Goal: Obtain resource: Obtain resource

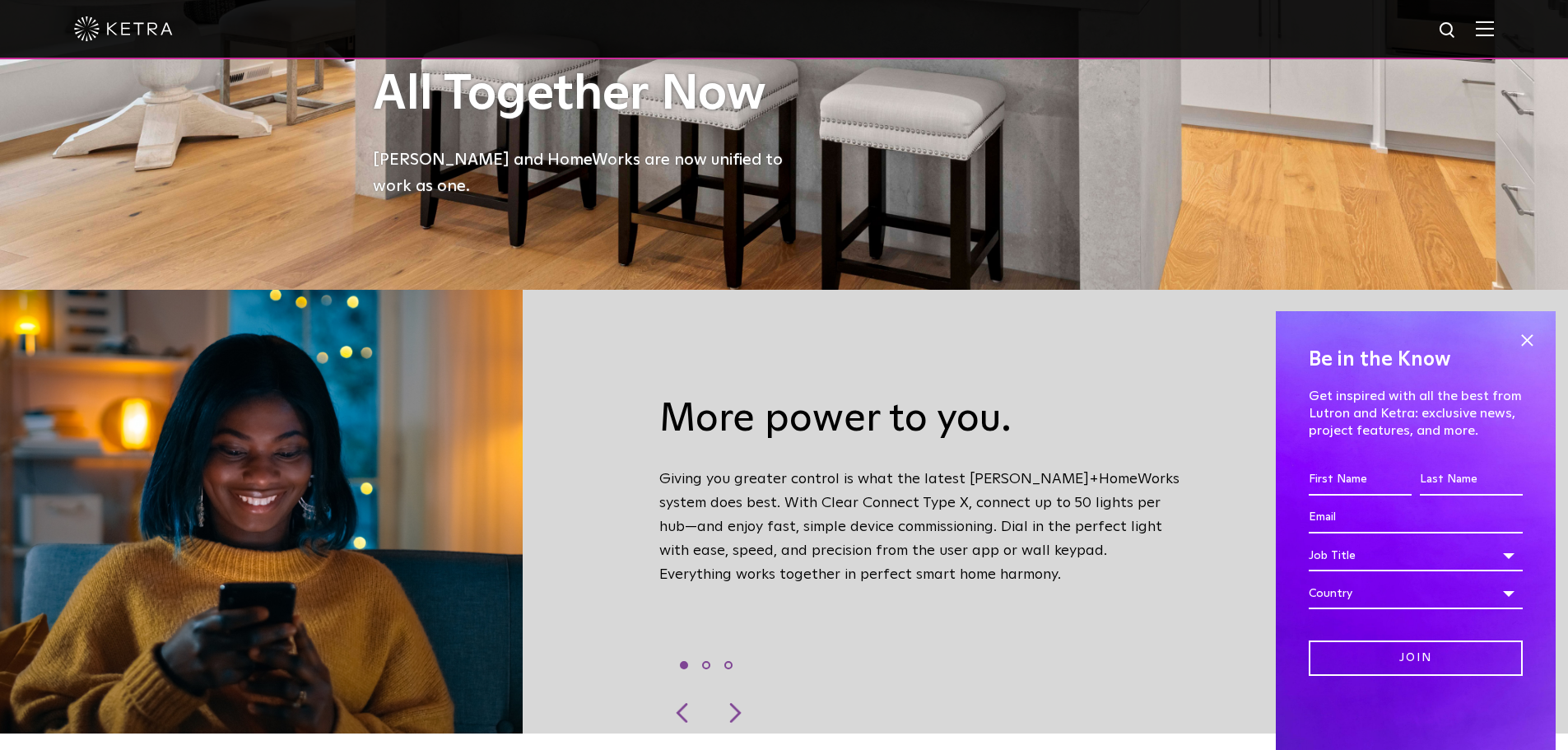
scroll to position [576, 0]
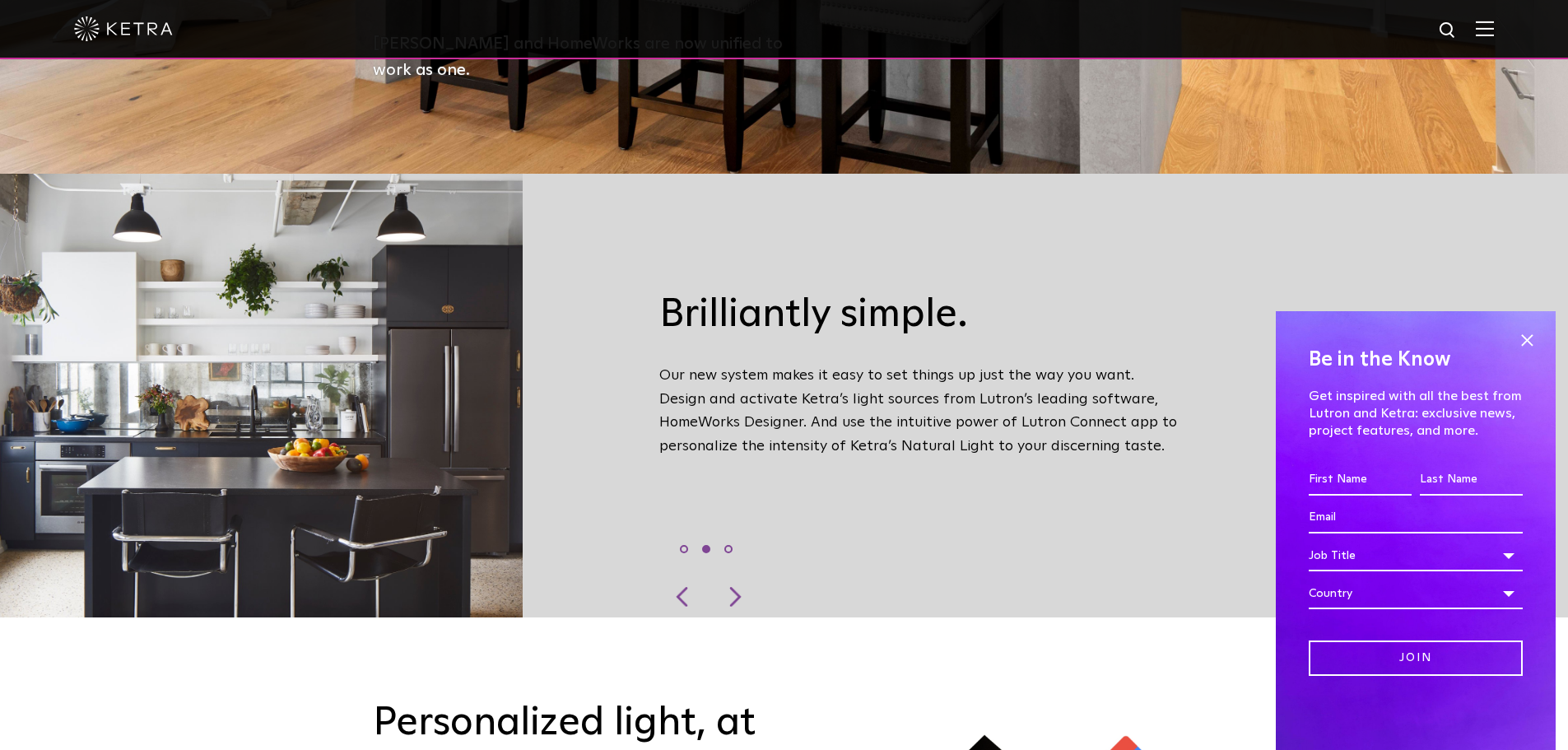
click at [688, 583] on div at bounding box center [684, 597] width 50 height 41
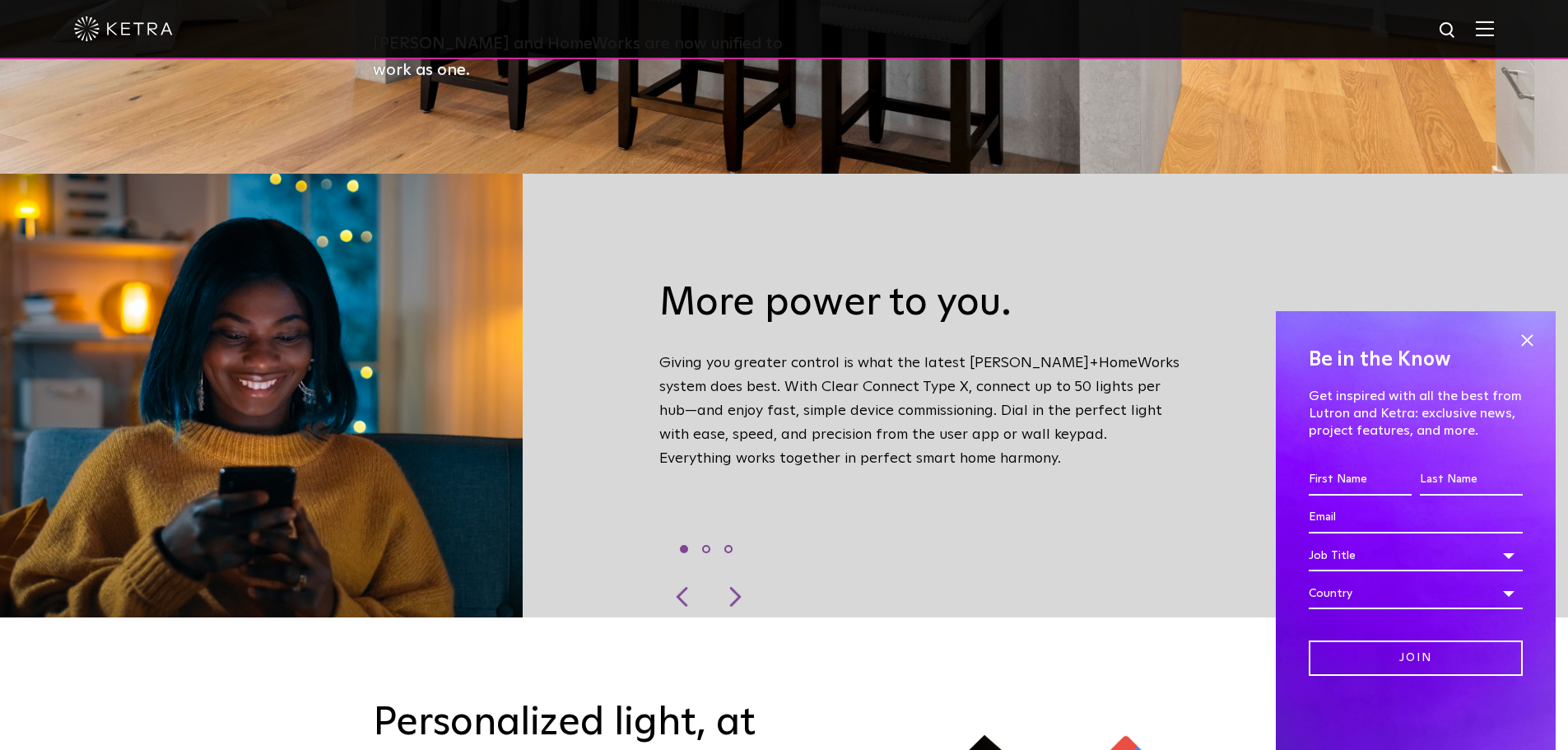
click at [1533, 335] on span at bounding box center [1527, 340] width 25 height 25
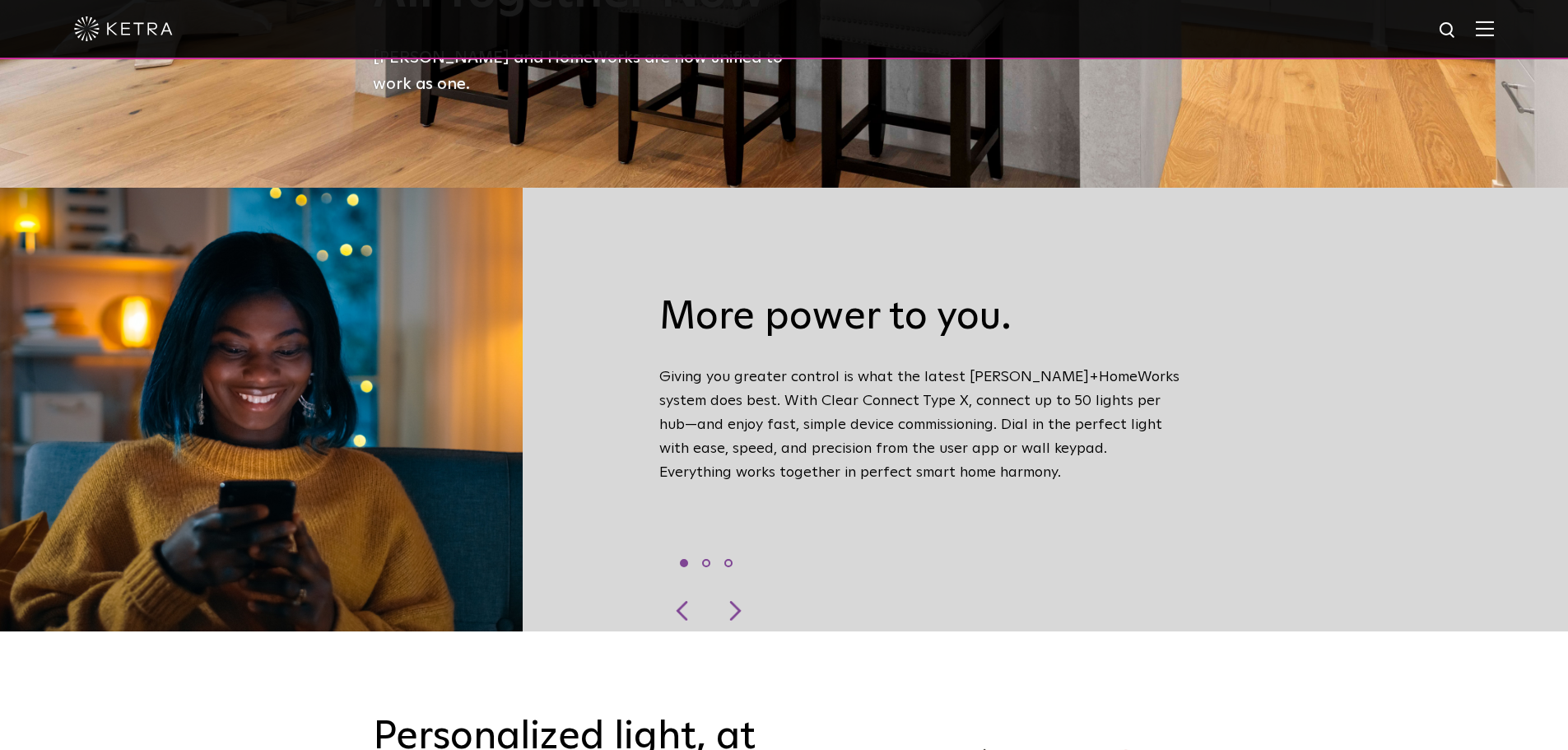
scroll to position [659, 0]
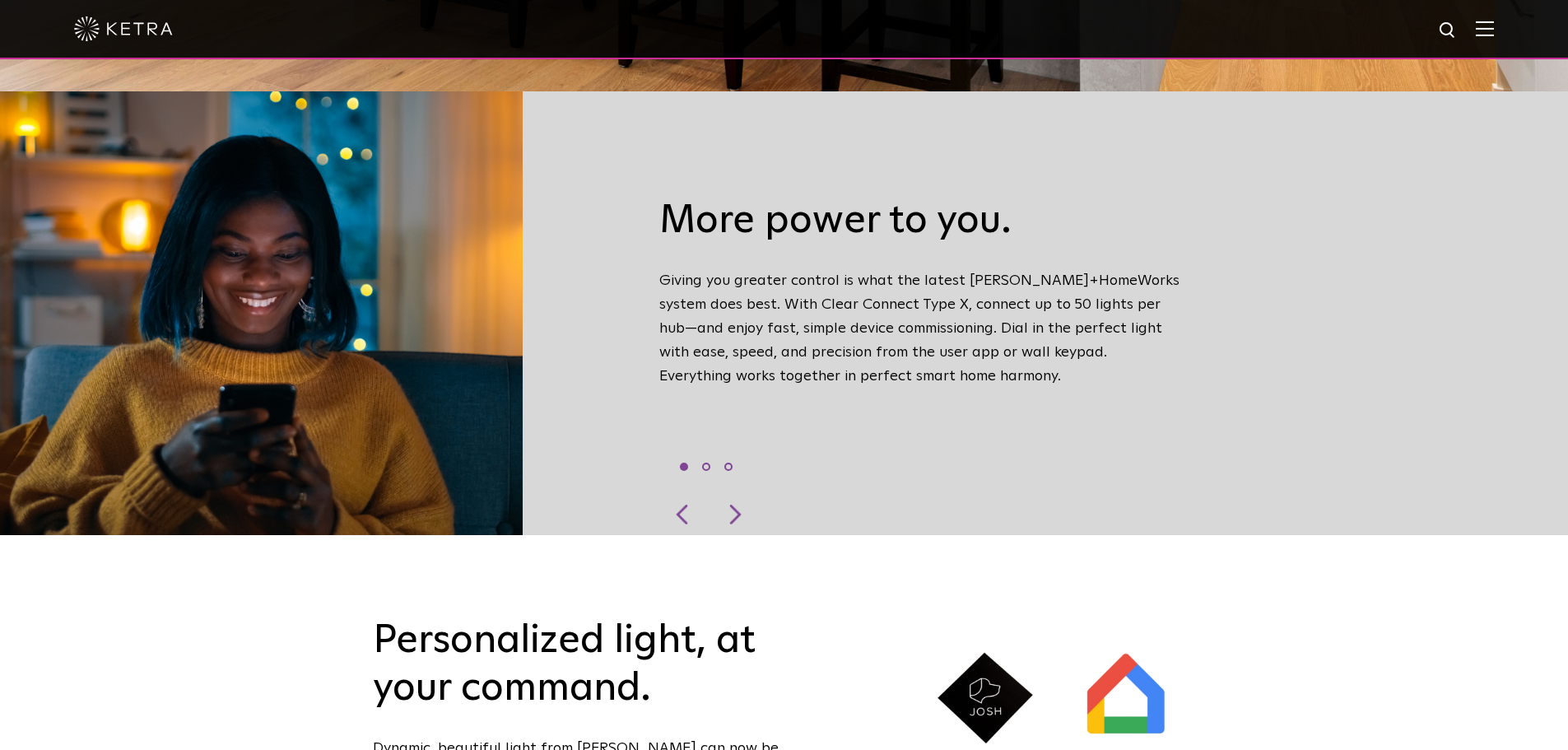
click at [740, 494] on div at bounding box center [733, 514] width 50 height 41
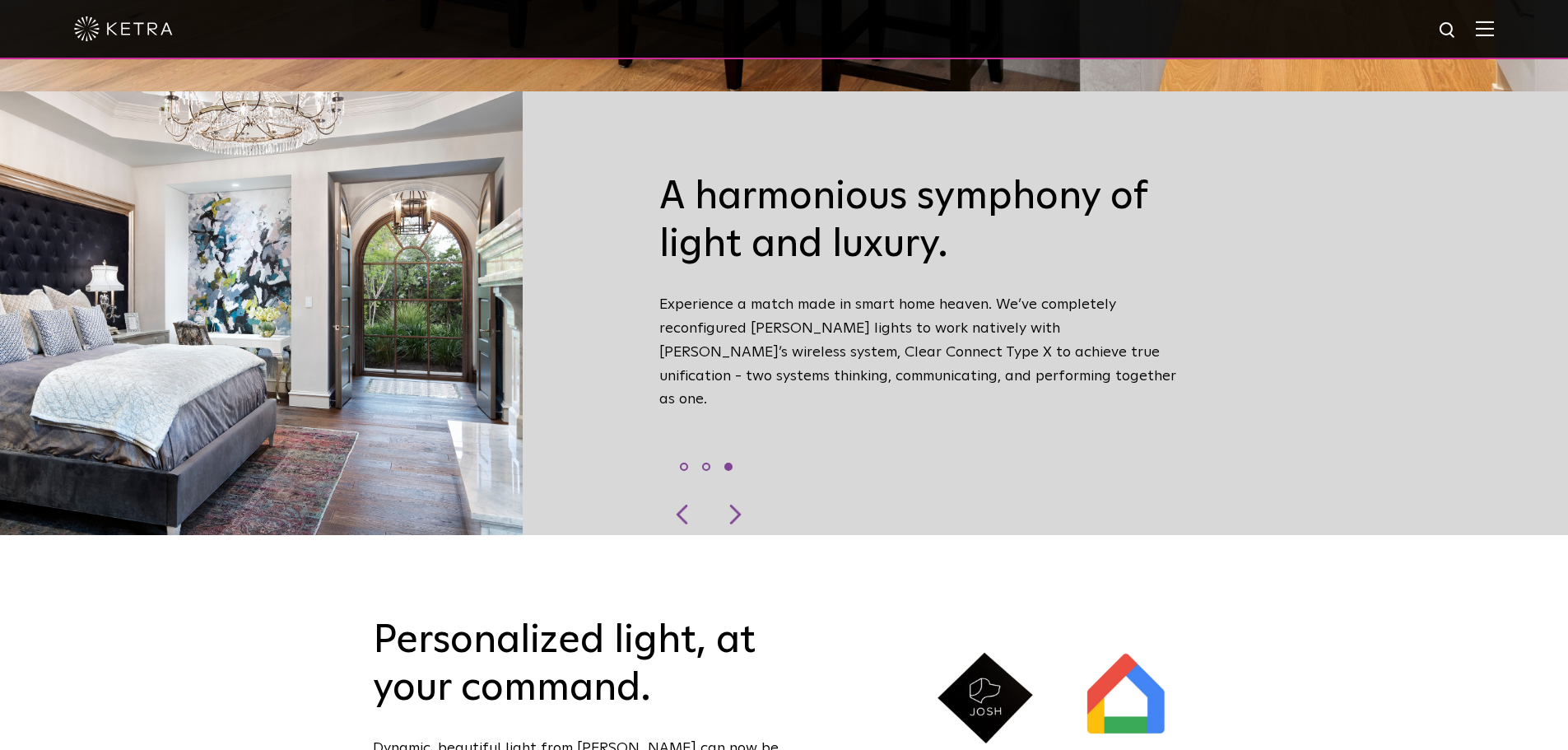
click at [681, 494] on div at bounding box center [684, 514] width 50 height 41
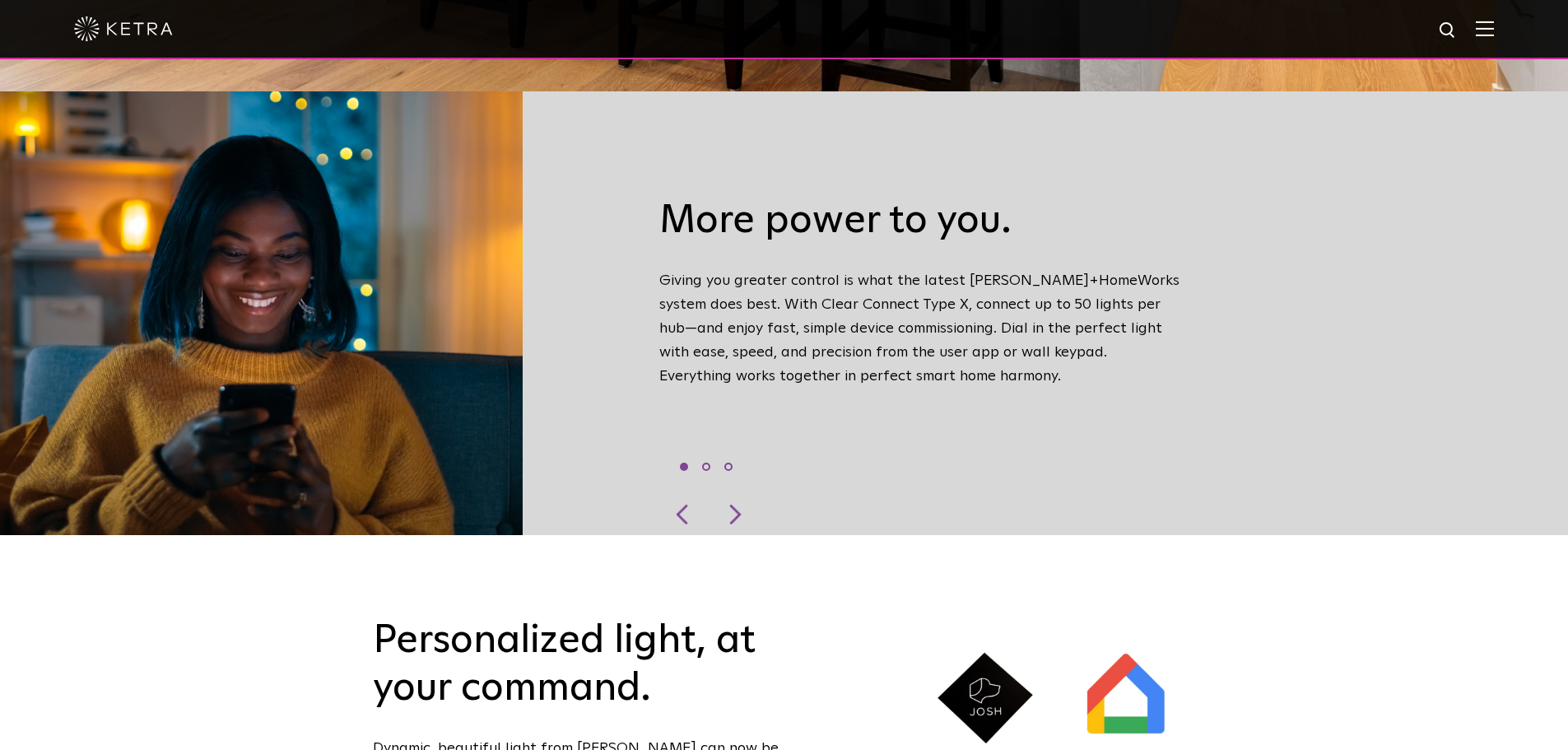
click at [679, 494] on div at bounding box center [684, 514] width 50 height 41
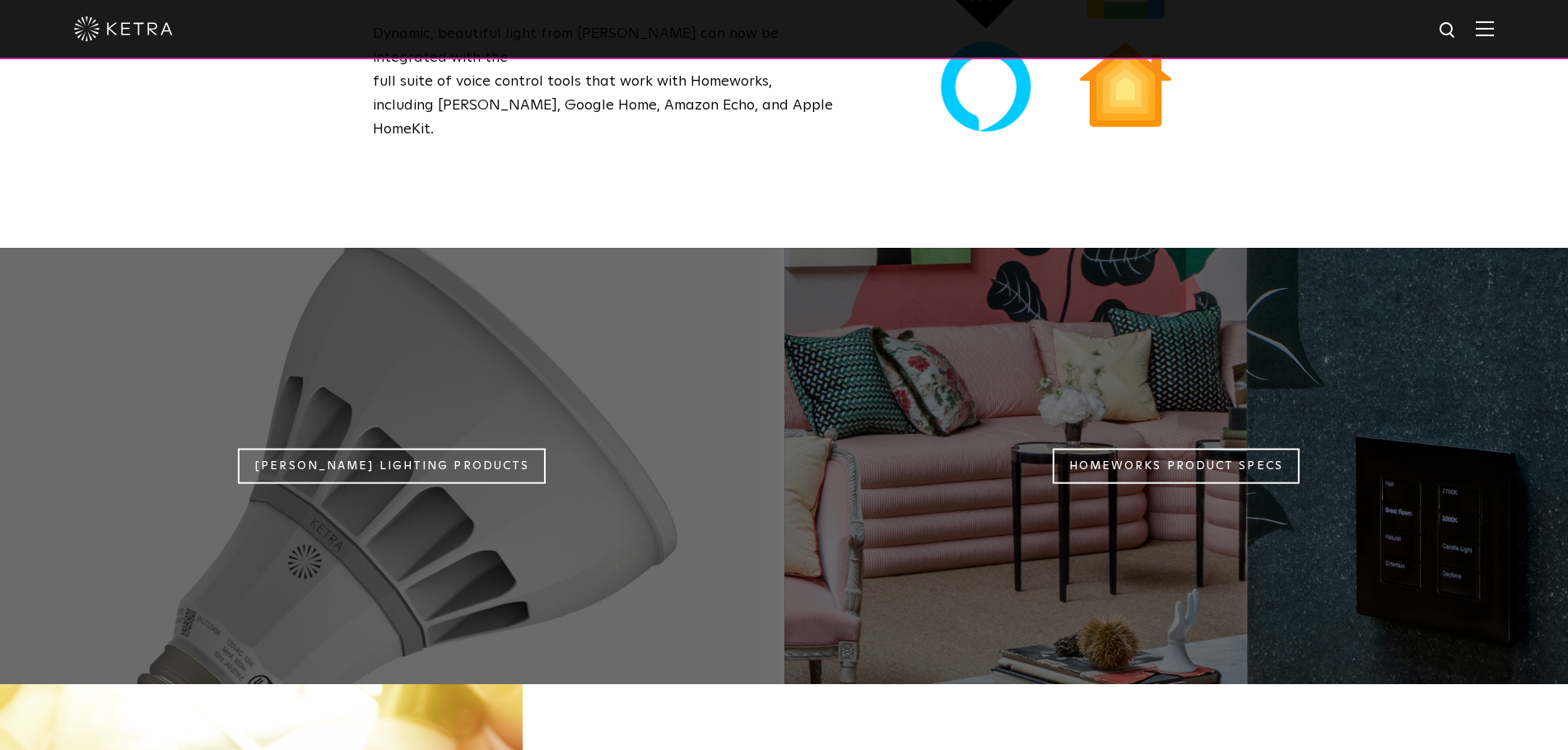
scroll to position [1400, 0]
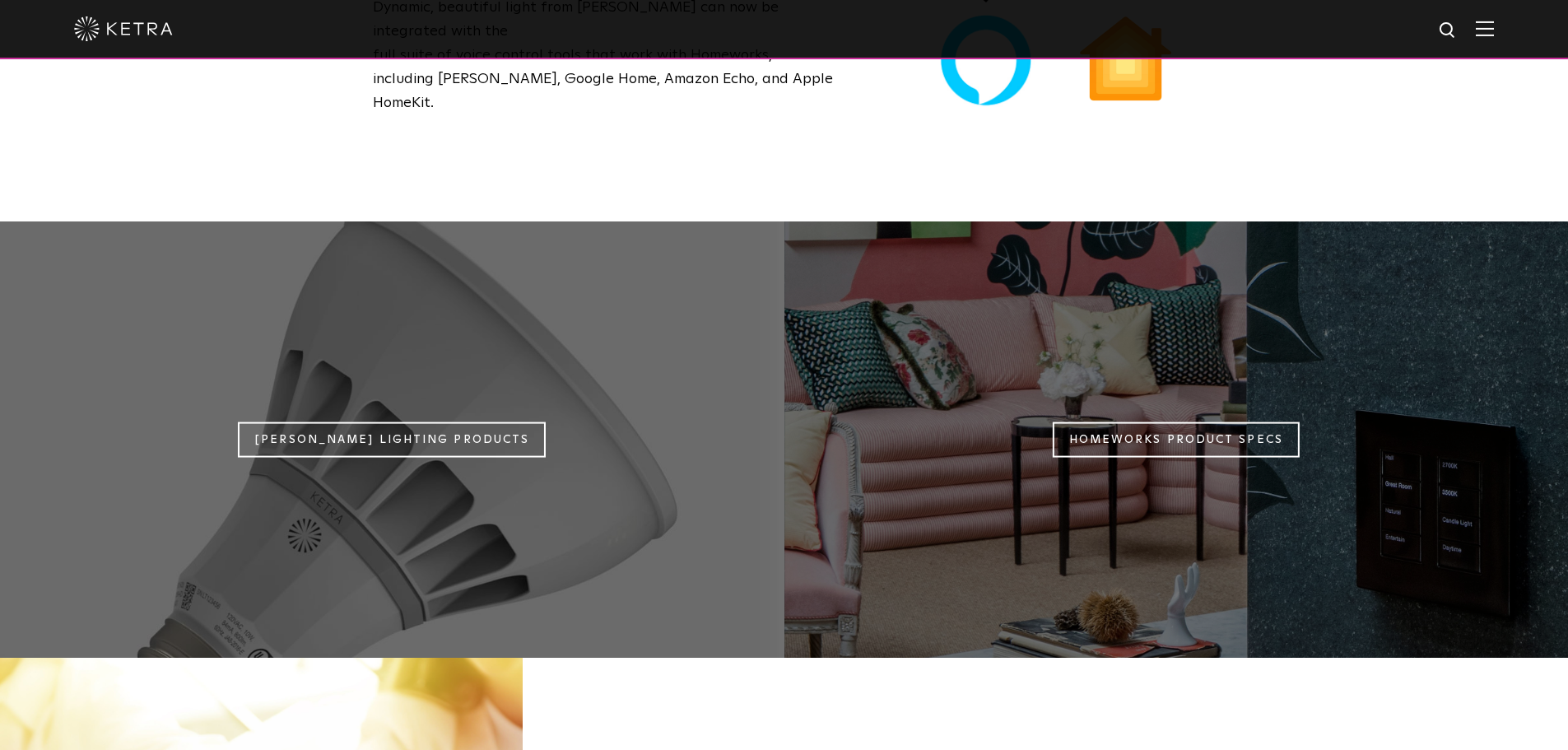
click at [458, 422] on link "Ketra Lighting Products" at bounding box center [392, 440] width 308 height 36
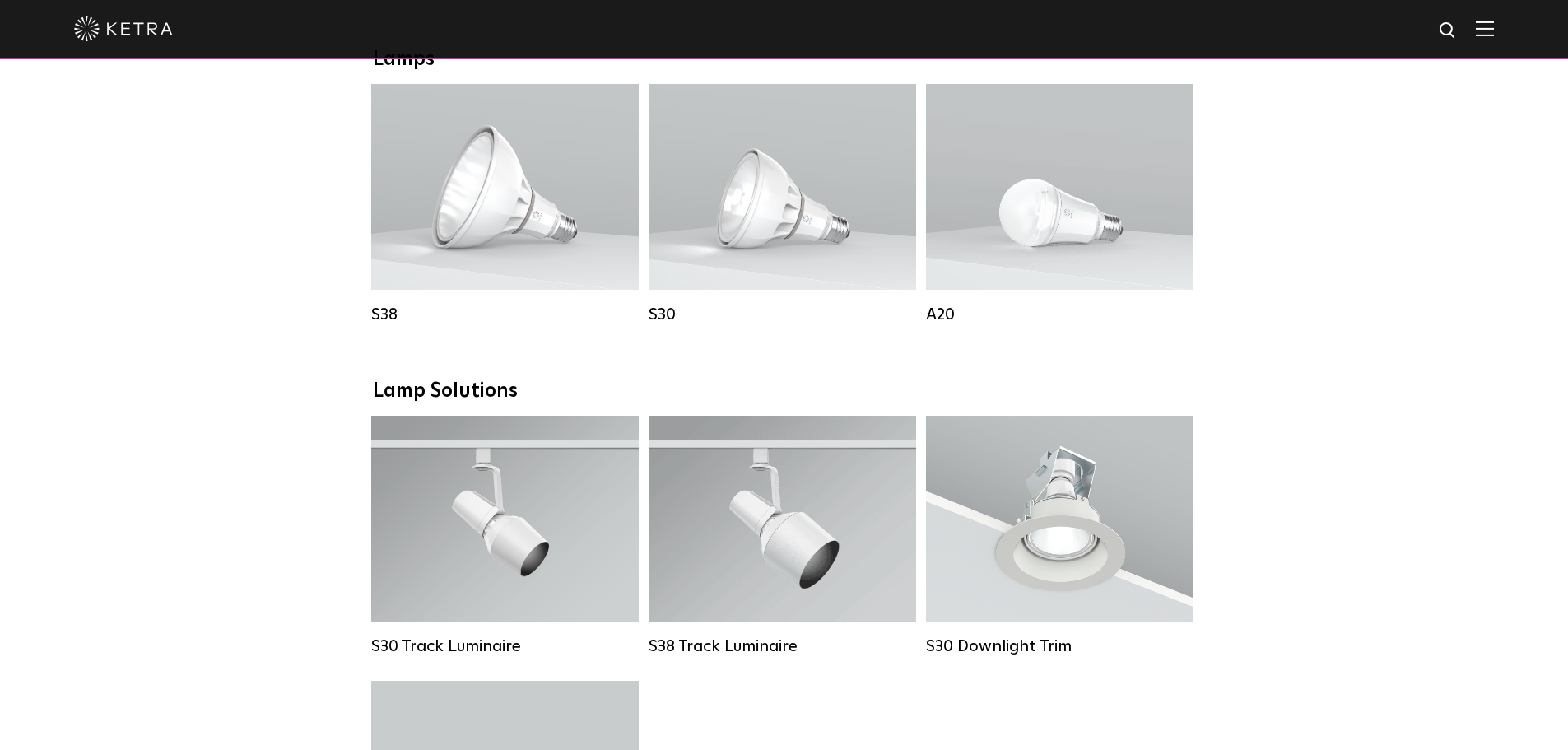
scroll to position [1235, 0]
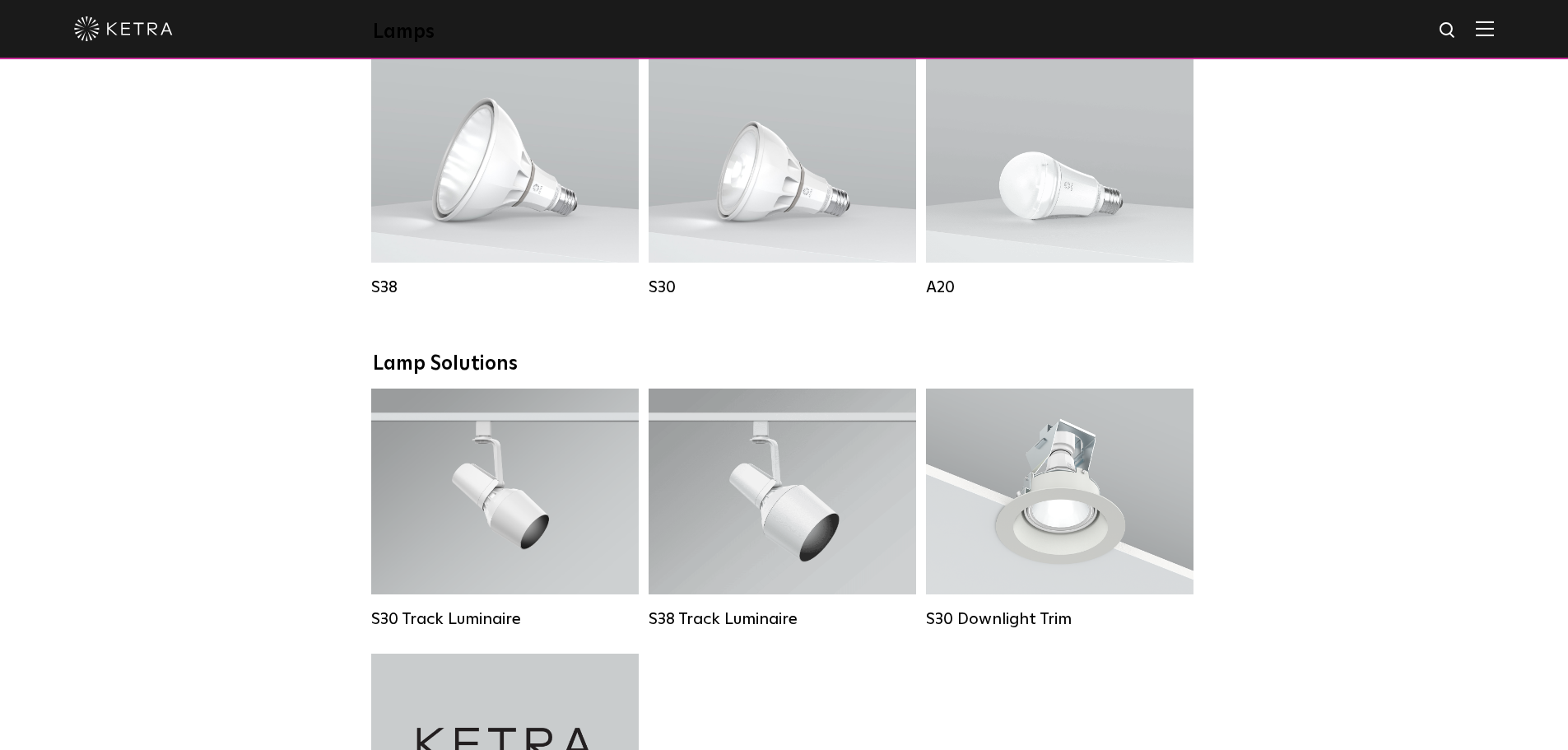
click at [1066, 202] on div "Lumen Output: 600 / 800 Colors: White / Black Base Type: E26 Edison Base / GU24…" at bounding box center [1059, 159] width 218 height 145
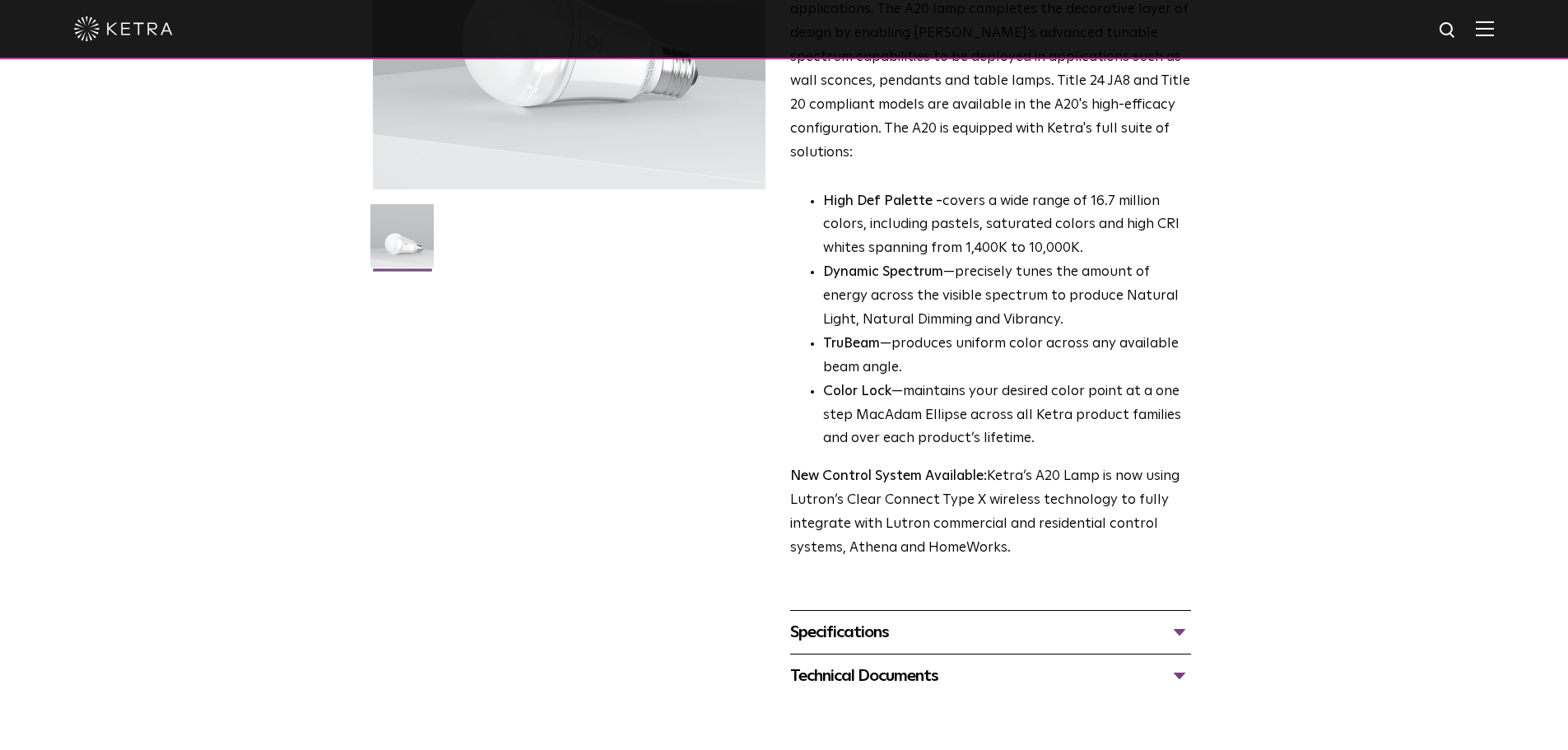
scroll to position [329, 0]
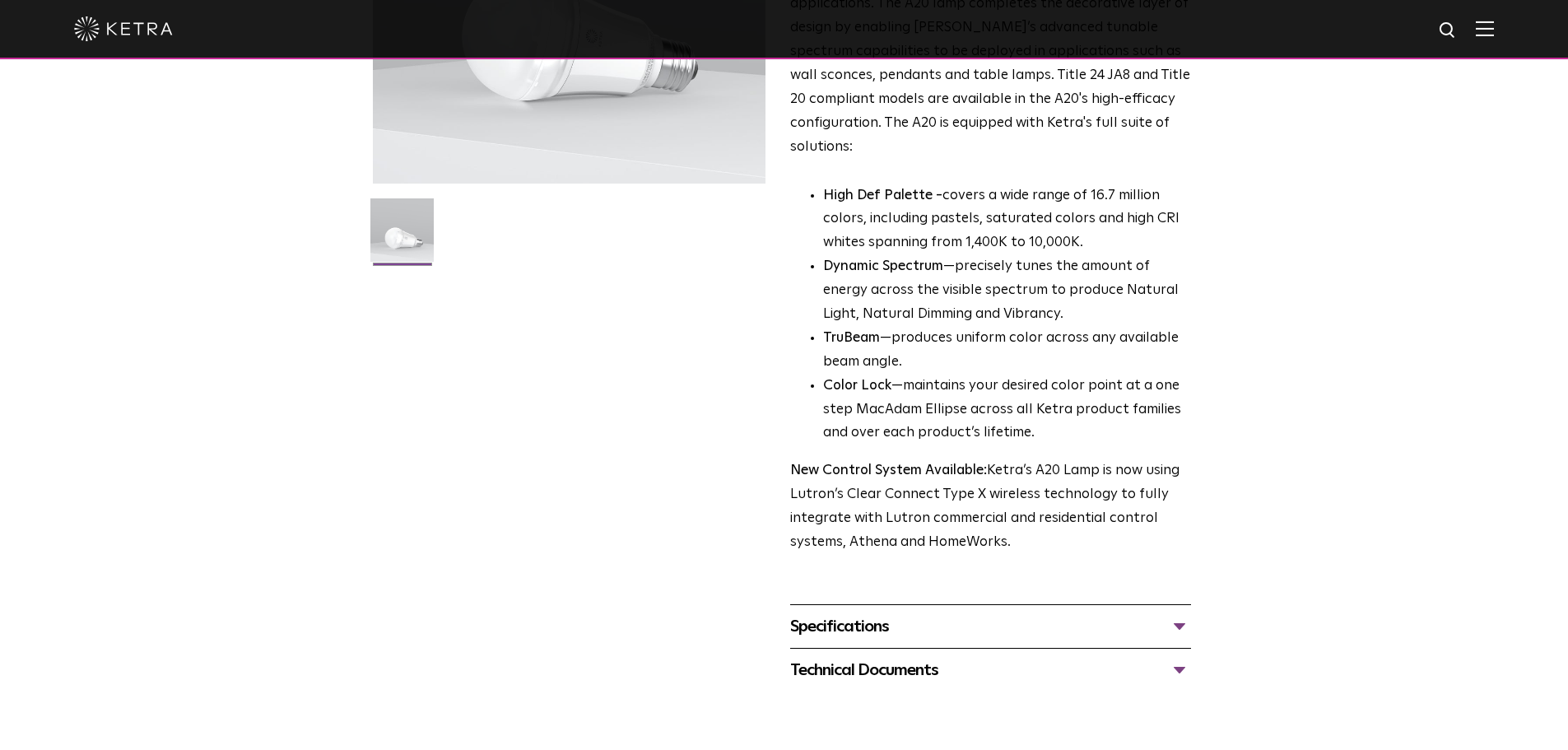
click at [1181, 613] on div "Specifications" at bounding box center [990, 626] width 401 height 27
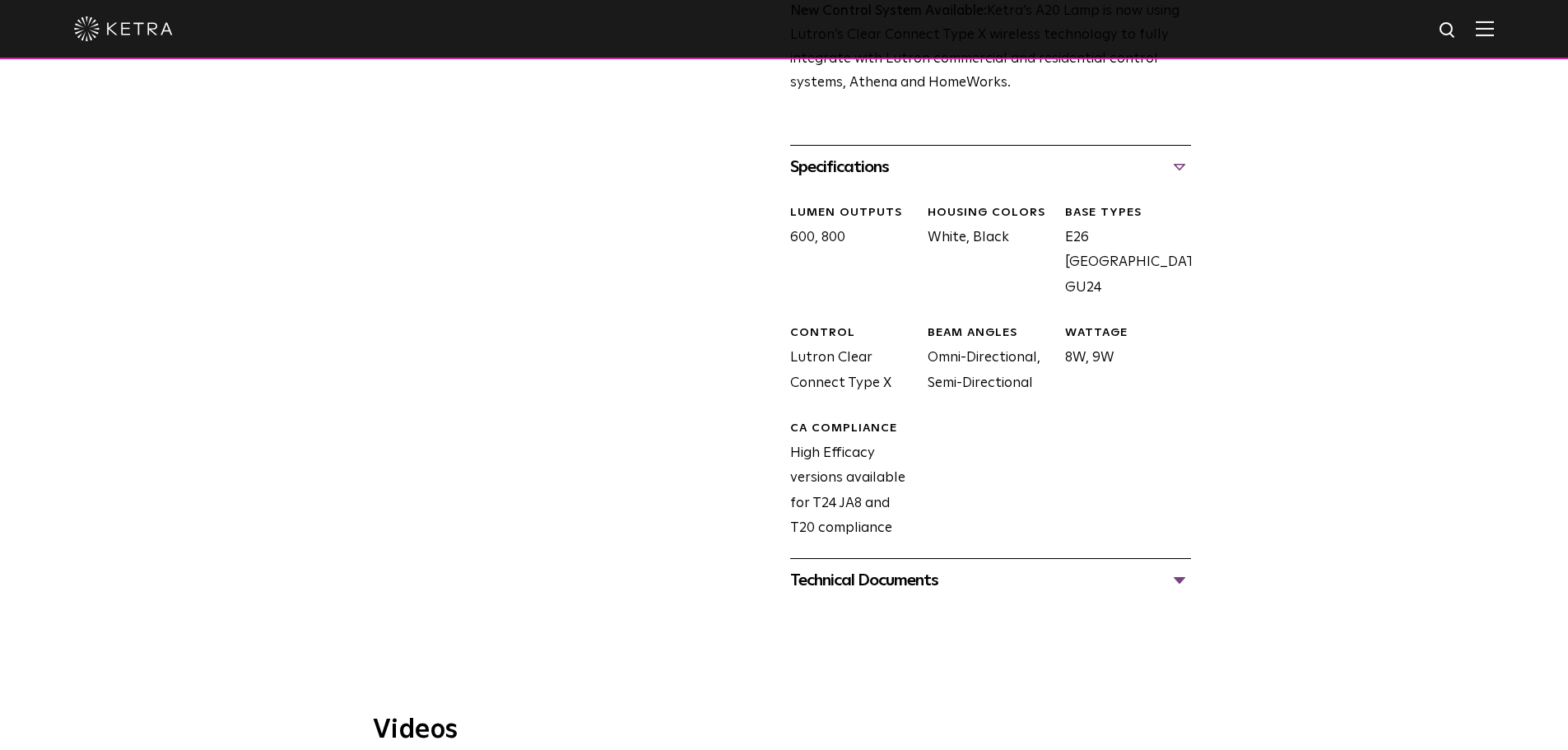
scroll to position [823, 0]
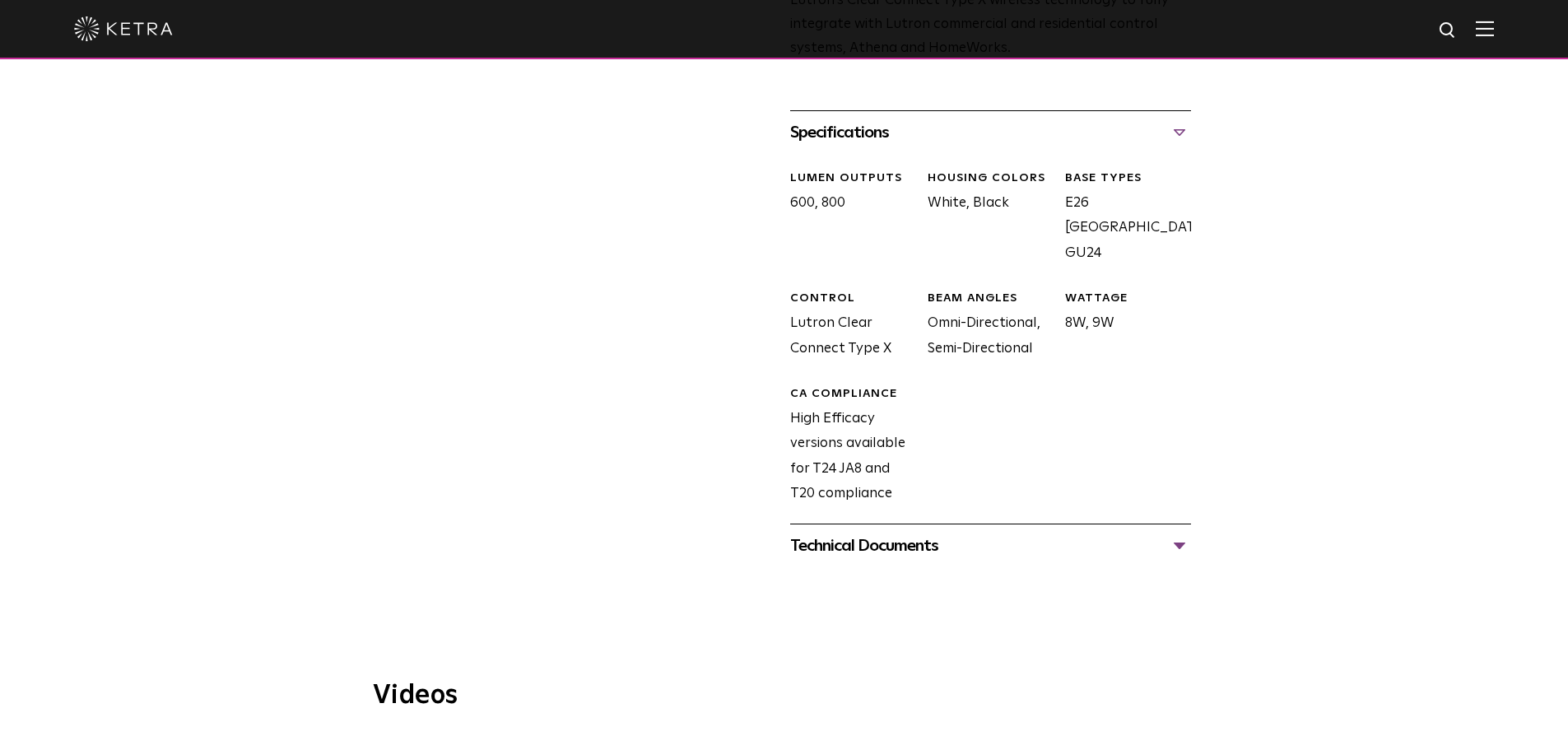
click at [930, 533] on div "Technical Documents" at bounding box center [990, 546] width 401 height 27
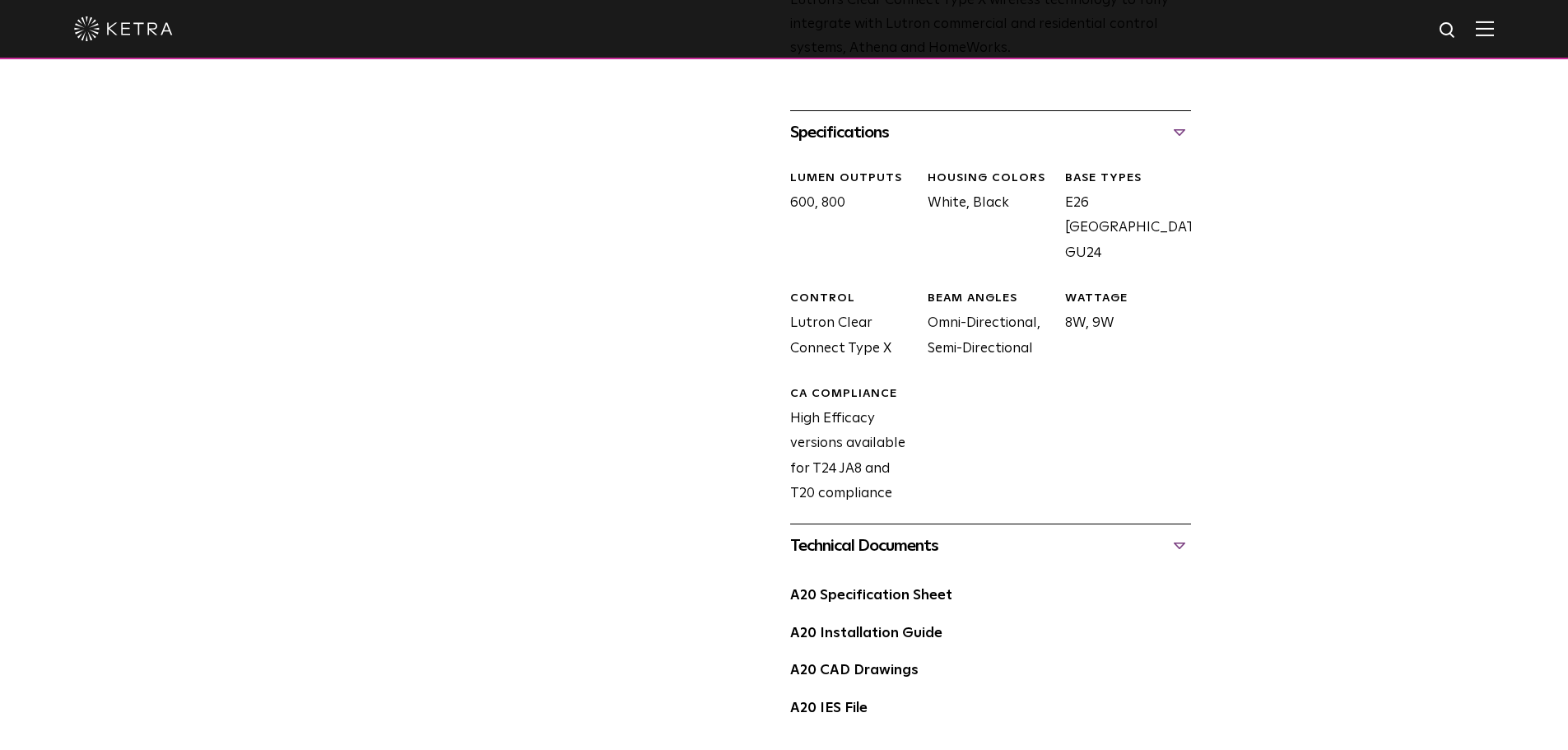
click at [870, 588] on link "A20 Specification Sheet" at bounding box center [870, 595] width 162 height 14
